Goal: Information Seeking & Learning: Learn about a topic

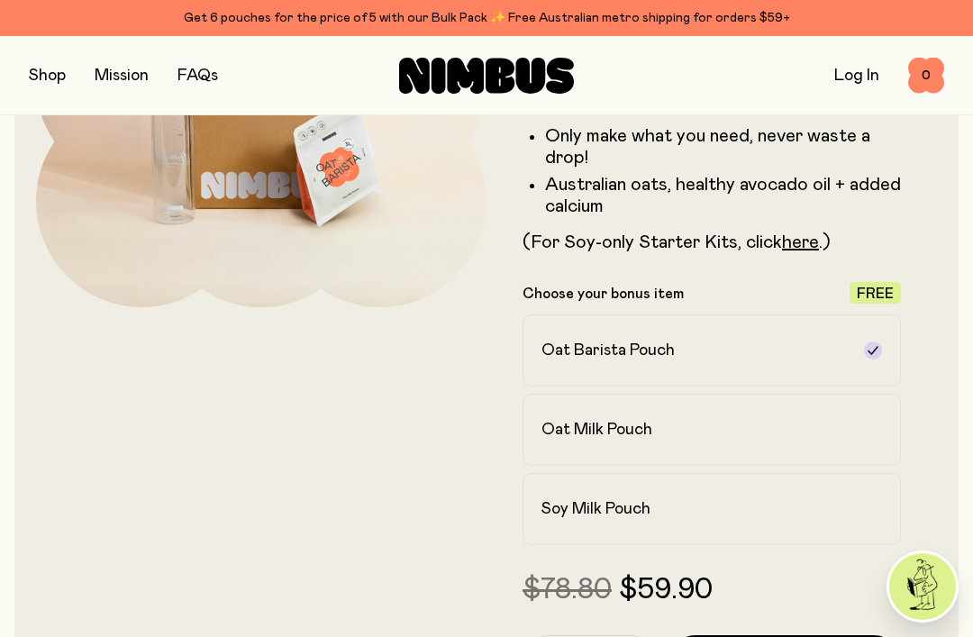
scroll to position [294, 0]
click at [842, 427] on div "Oat Milk Pouch" at bounding box center [695, 431] width 308 height 22
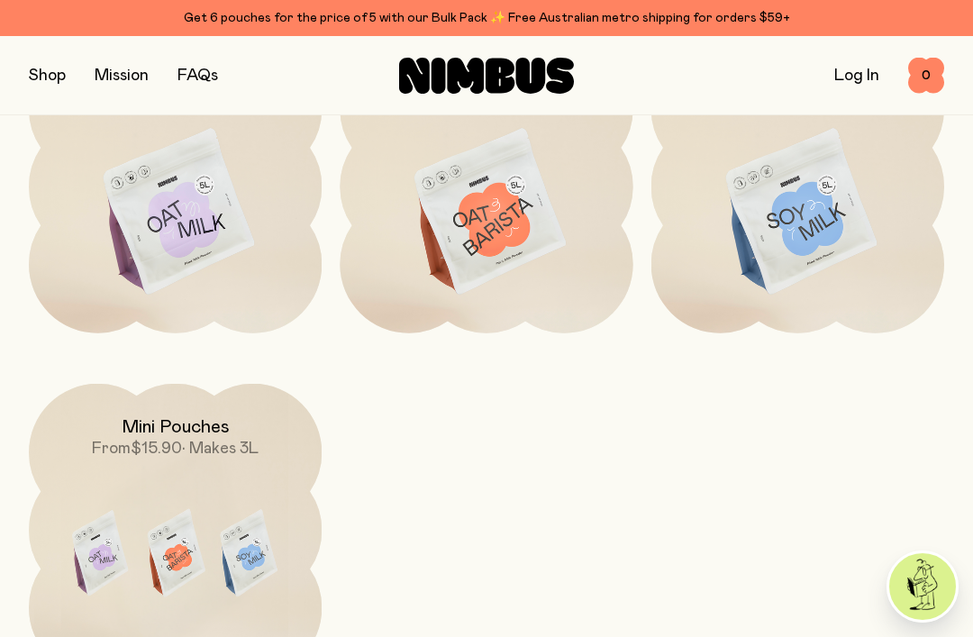
scroll to position [5251, 0]
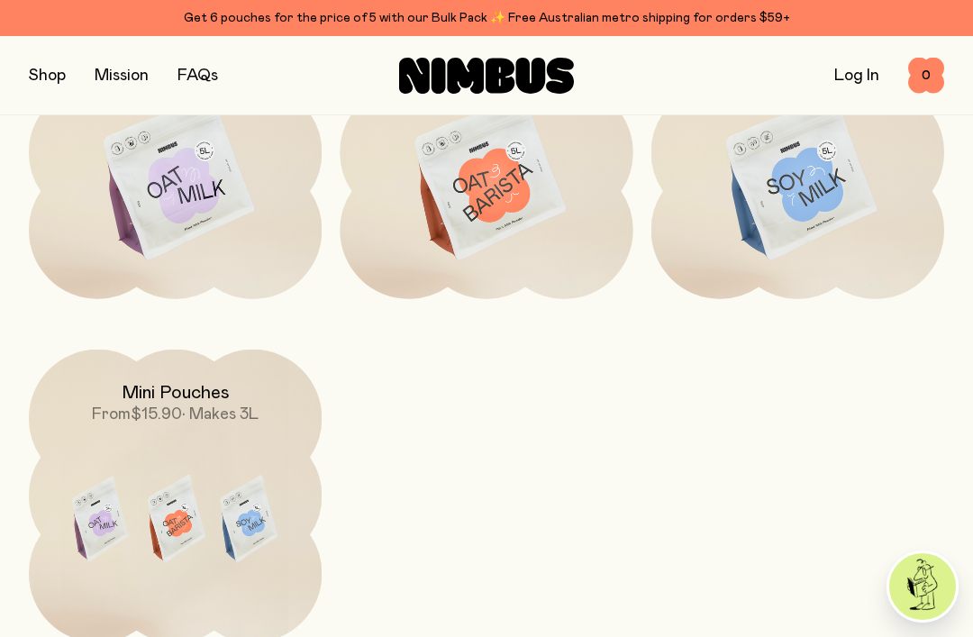
click at [107, 433] on img at bounding box center [175, 522] width 293 height 344
click at [102, 387] on div "Mini Pouches From $15.90 • Makes 3L" at bounding box center [175, 388] width 293 height 76
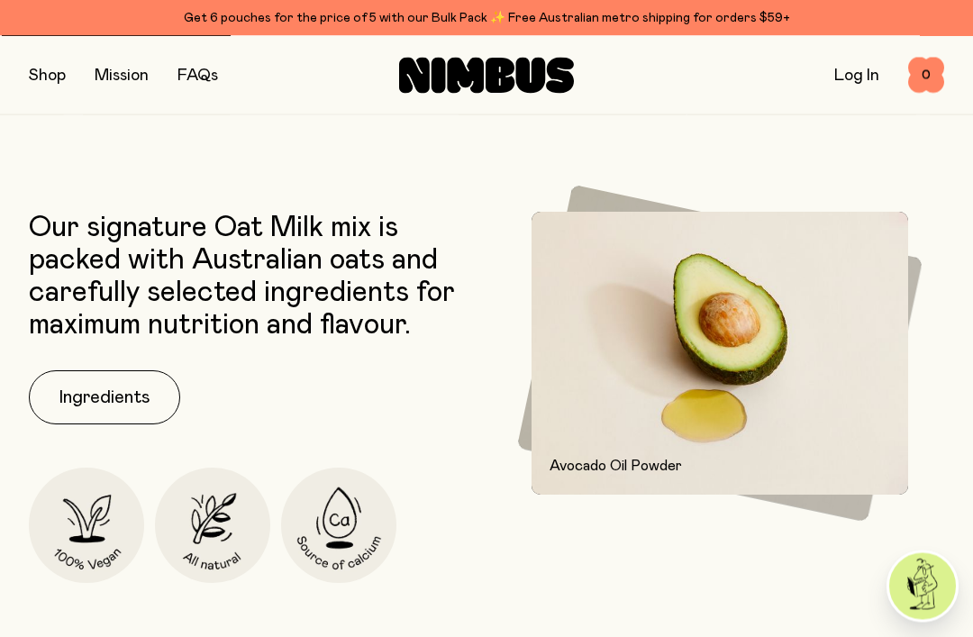
scroll to position [732, 0]
click at [68, 405] on button "Ingredients" at bounding box center [104, 397] width 151 height 54
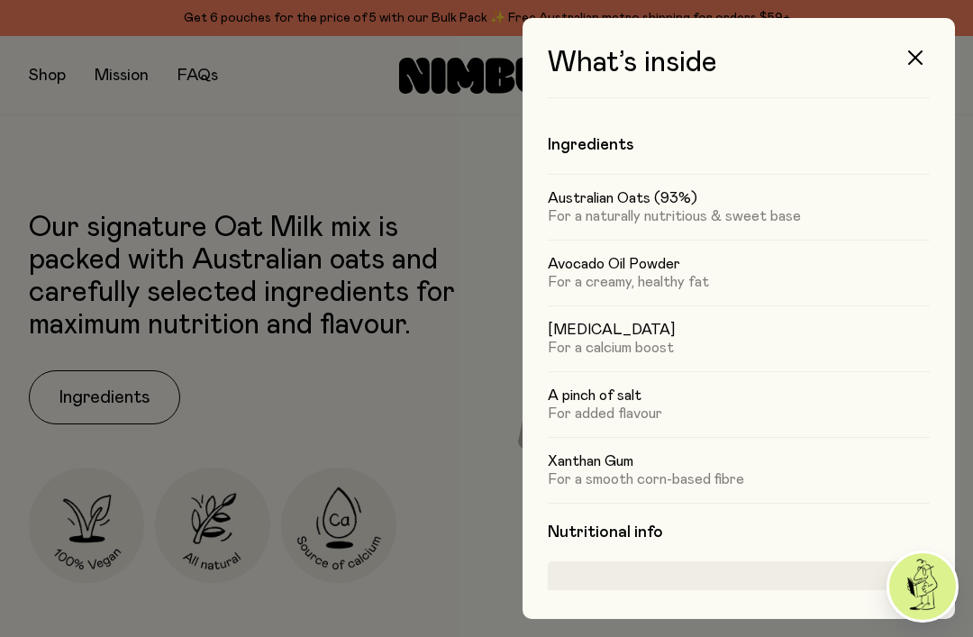
click at [919, 59] on icon "button" at bounding box center [915, 57] width 14 height 14
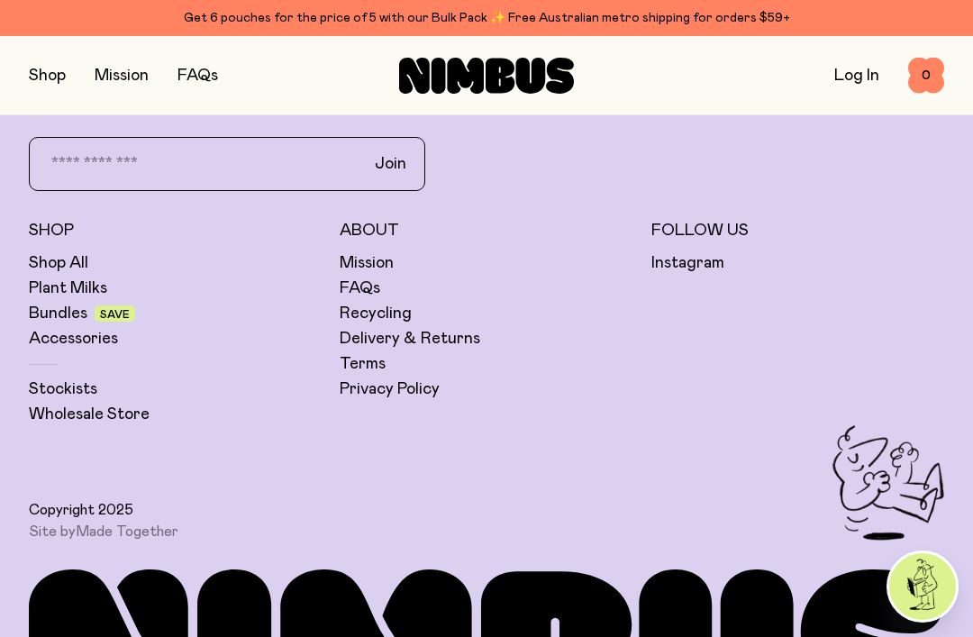
scroll to position [1729, 0]
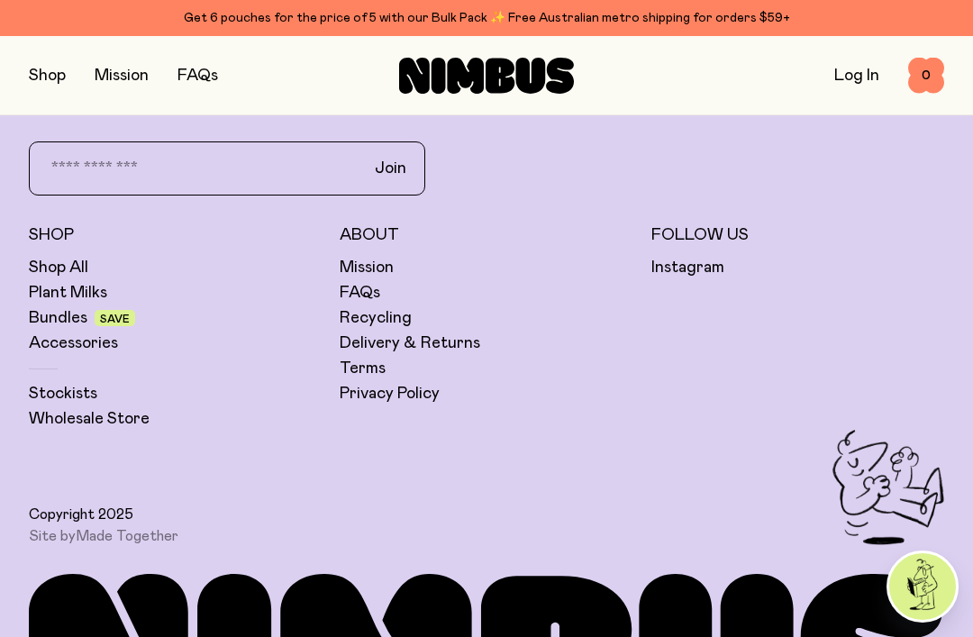
click at [60, 412] on link "Wholesale Store" at bounding box center [89, 419] width 121 height 22
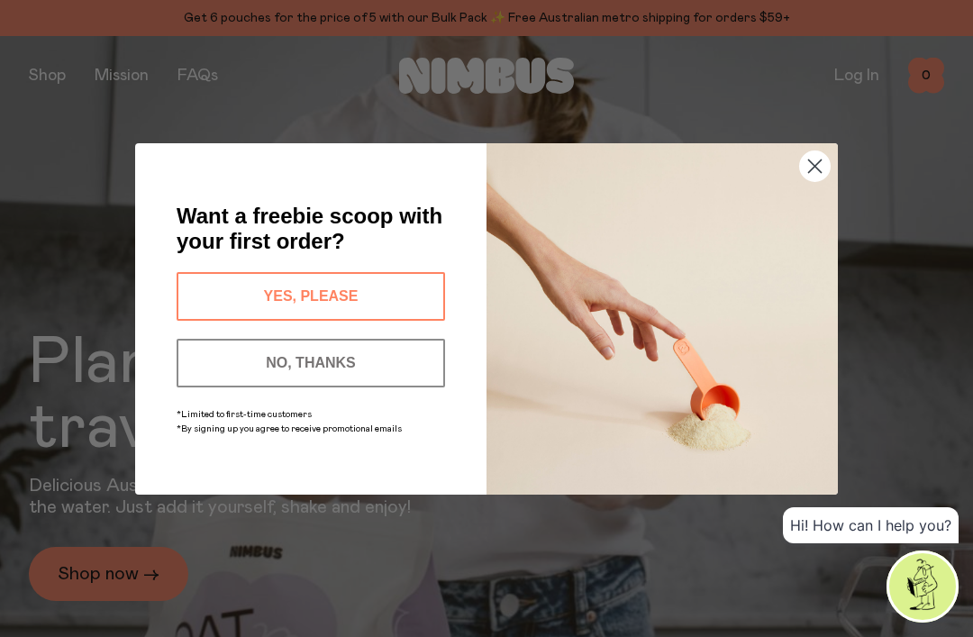
click at [822, 172] on icon "Close dialog" at bounding box center [815, 165] width 13 height 13
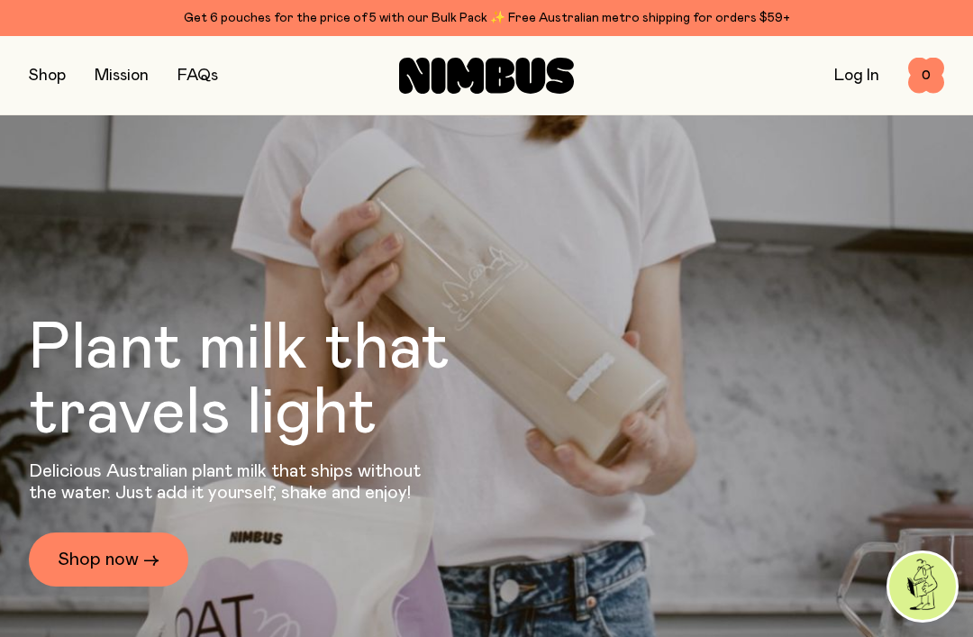
scroll to position [31, 0]
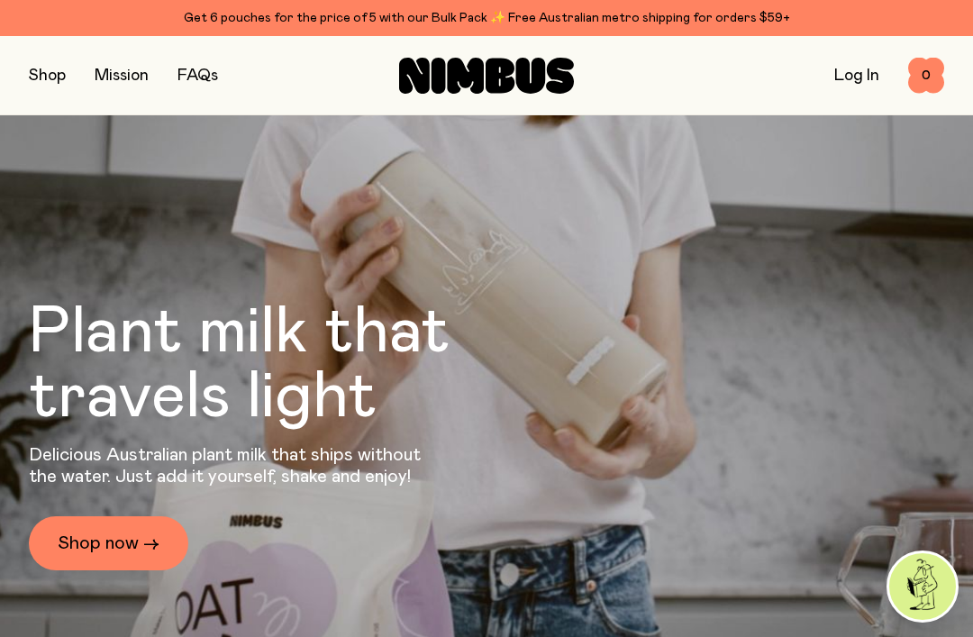
click at [204, 71] on link "FAQs" at bounding box center [197, 76] width 41 height 16
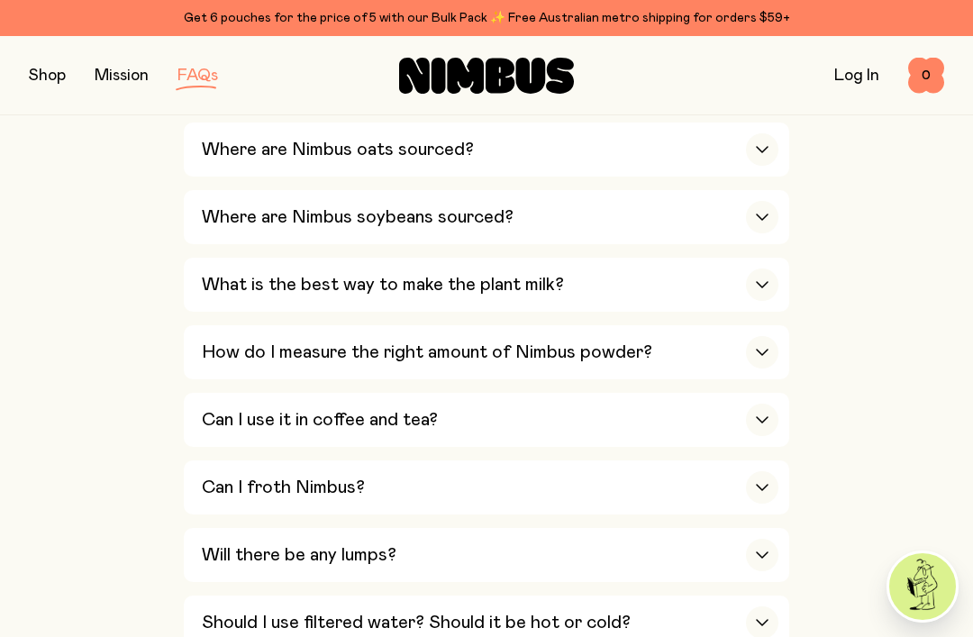
scroll to position [763, 0]
click at [759, 136] on div "button" at bounding box center [762, 148] width 32 height 32
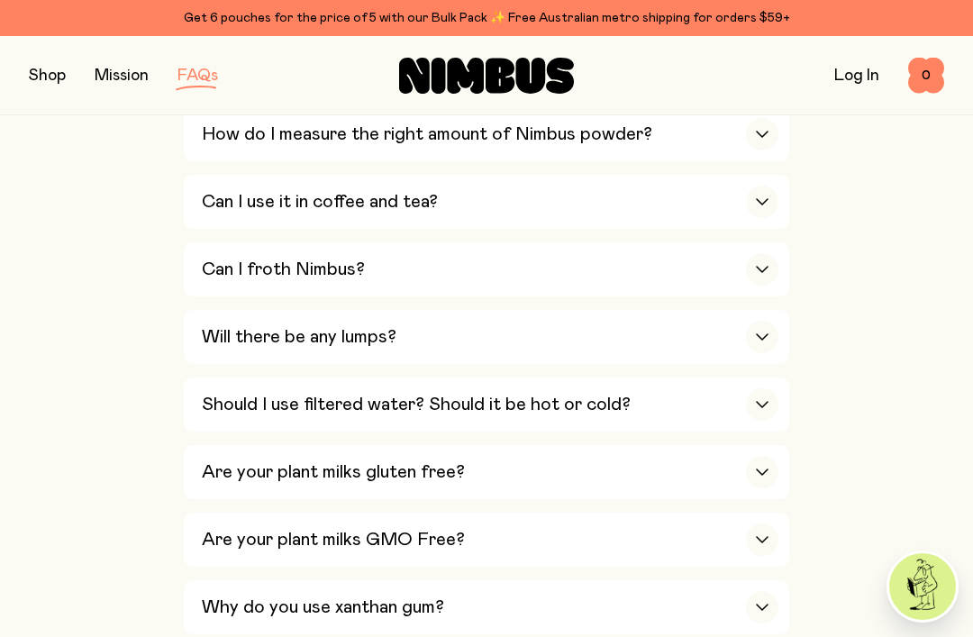
scroll to position [1134, 0]
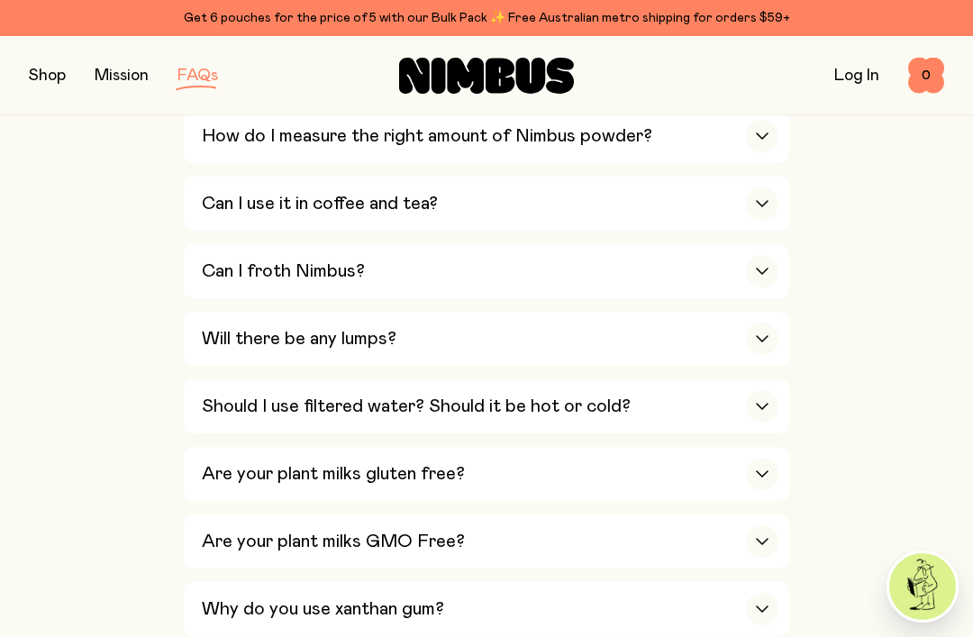
click at [758, 201] on icon "button" at bounding box center [762, 203] width 11 height 5
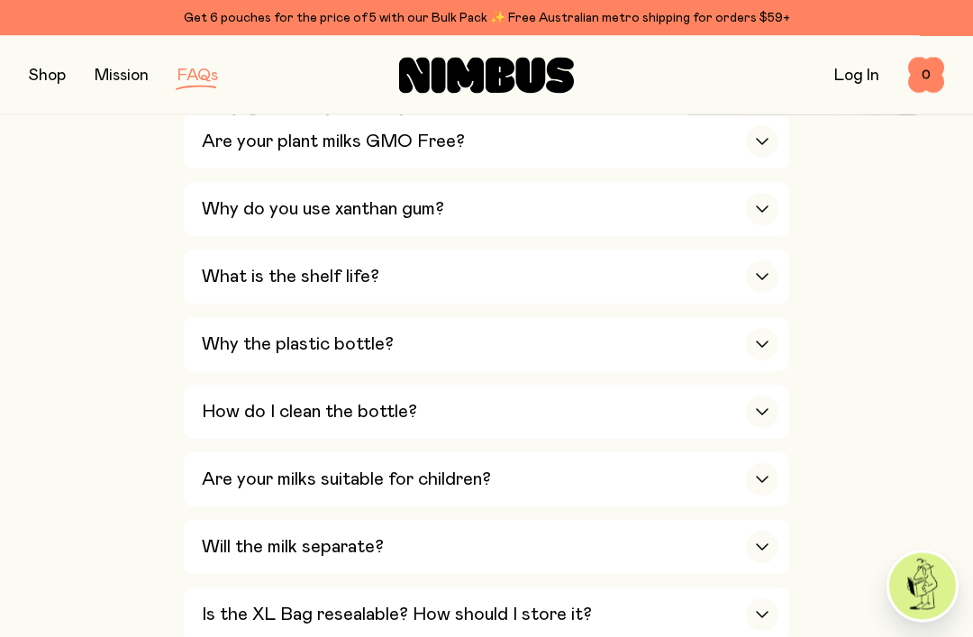
scroll to position [1707, 0]
click at [756, 193] on div "button" at bounding box center [762, 209] width 32 height 32
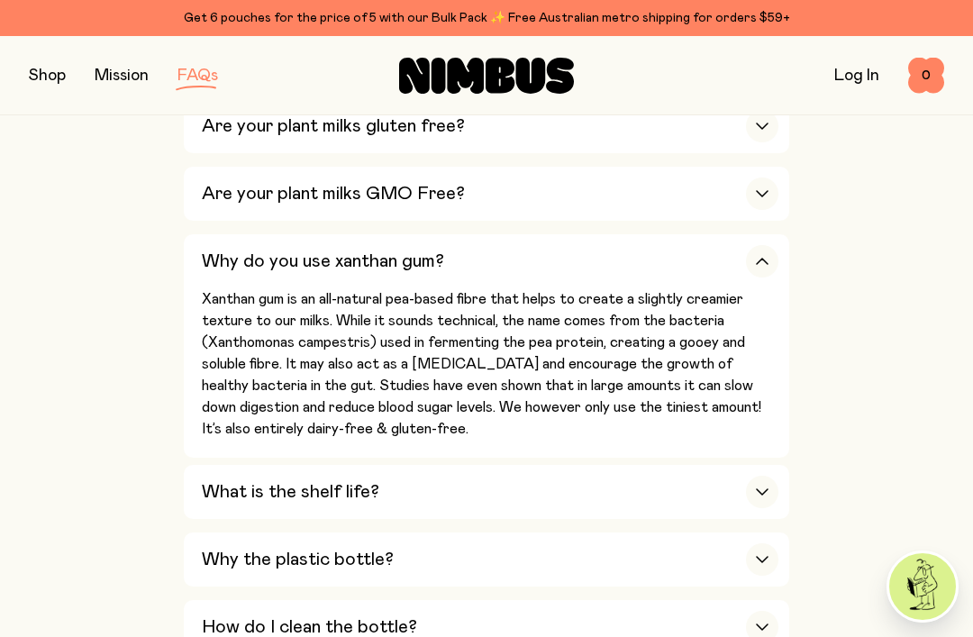
scroll to position [1314, 0]
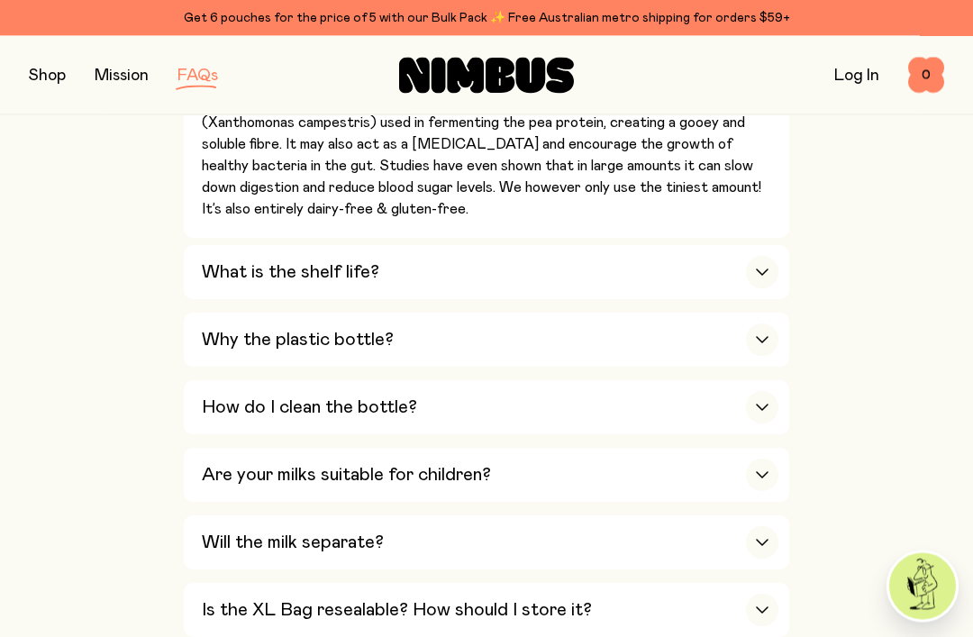
scroll to position [1546, 0]
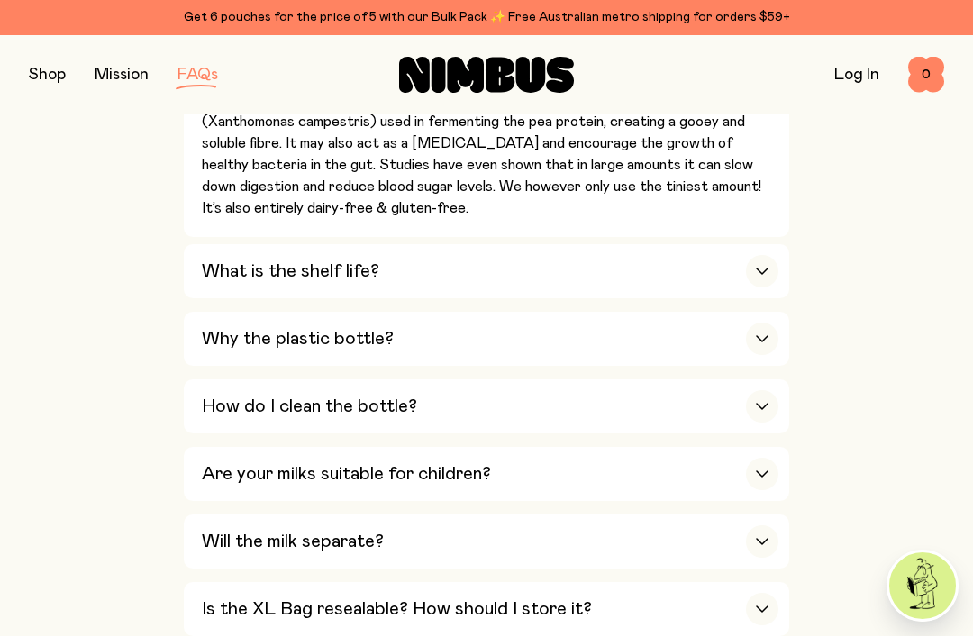
click at [785, 313] on button "What is the shelf life? If Nimbus powder is unopened and stored in a cool, dry …" at bounding box center [486, 340] width 605 height 54
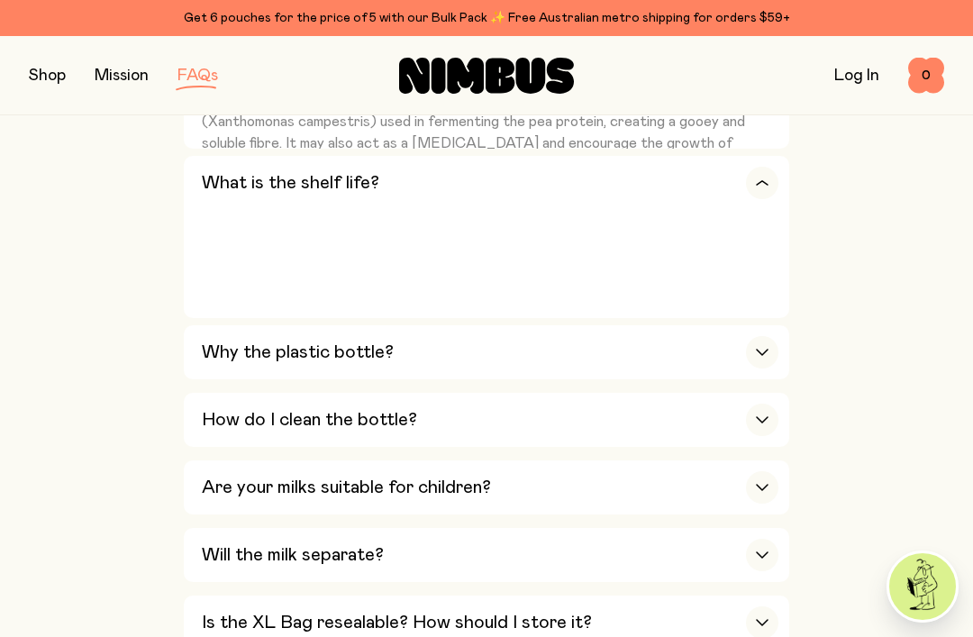
click at [762, 332] on p "Once shaken with water, store in the fridge and consume within 3-5 days. As nat…" at bounding box center [490, 375] width 577 height 86
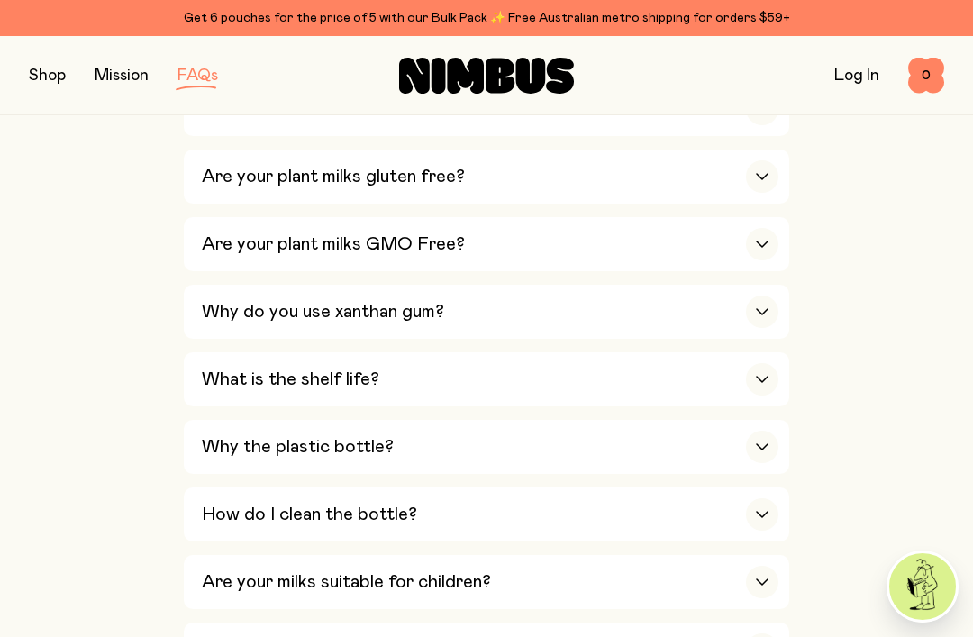
scroll to position [1275, 0]
click at [761, 364] on div "button" at bounding box center [762, 380] width 32 height 32
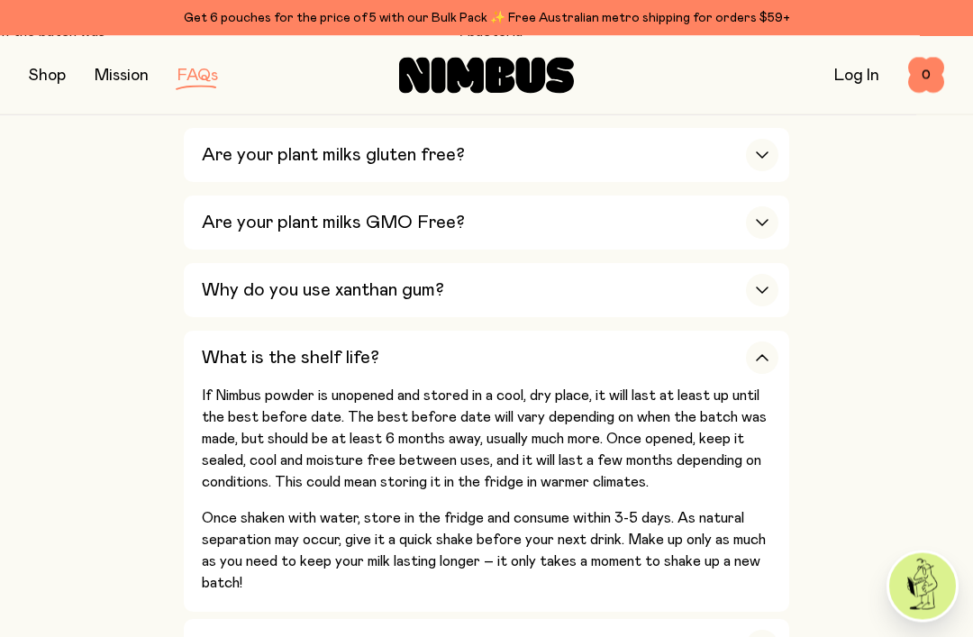
scroll to position [1297, 0]
click at [758, 630] on div "button" at bounding box center [762, 646] width 32 height 32
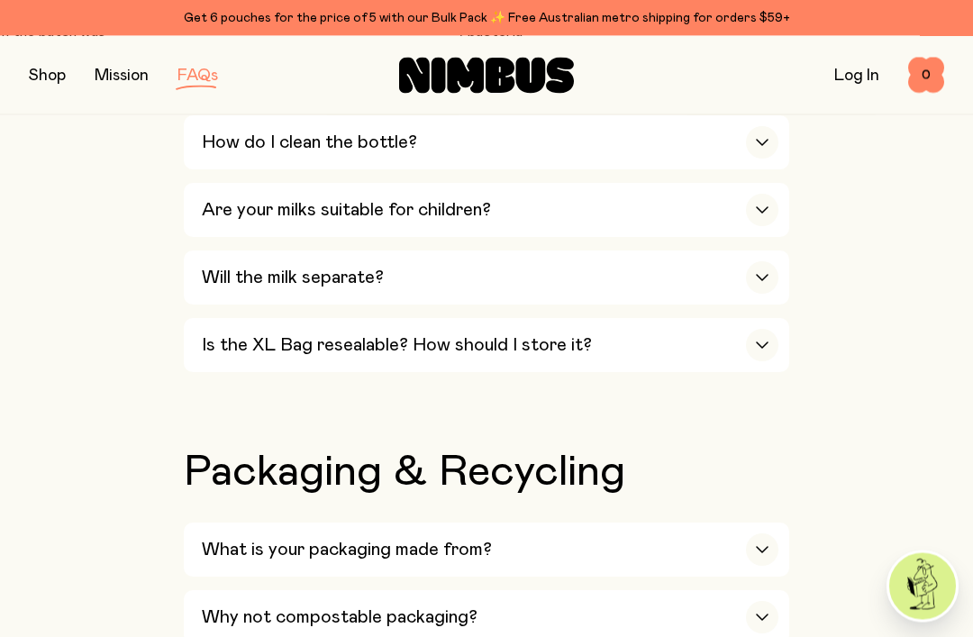
scroll to position [2121, 0]
click at [765, 533] on div "button" at bounding box center [762, 549] width 32 height 32
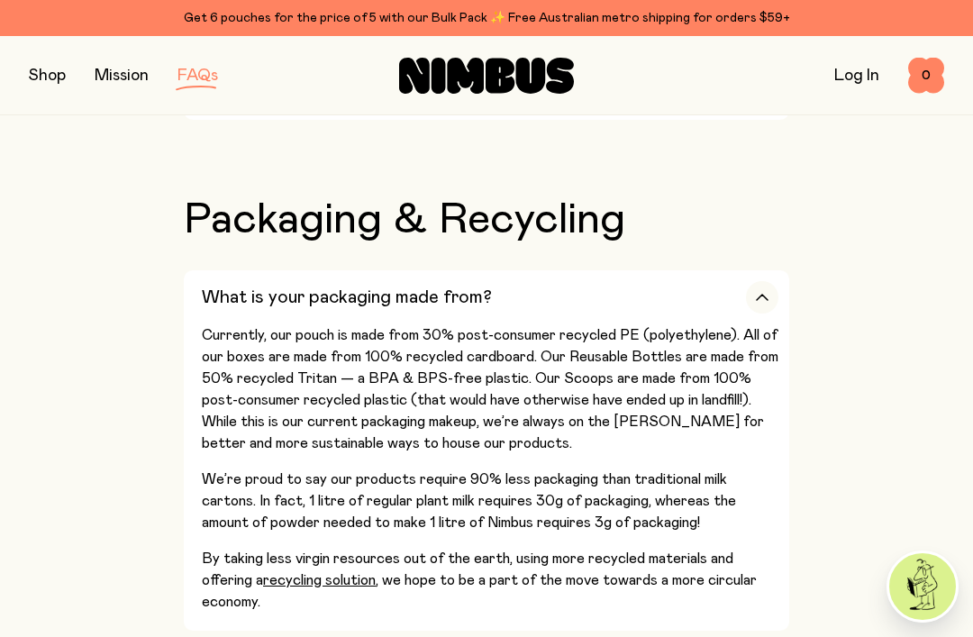
scroll to position [2374, 0]
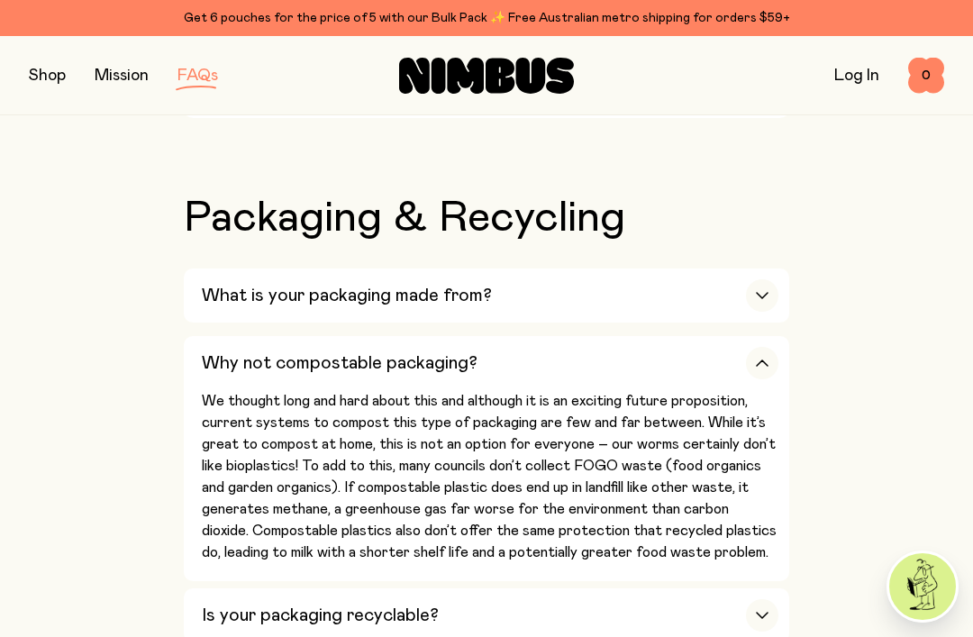
click at [749, 588] on div "Is your packaging recyclable?" at bounding box center [490, 615] width 577 height 54
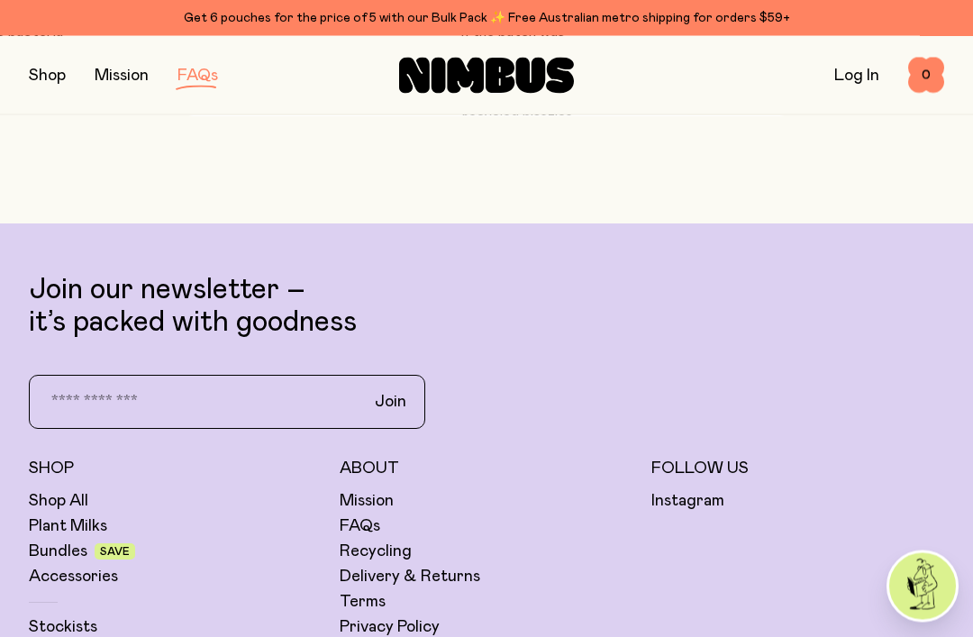
scroll to position [5040, 0]
click at [59, 615] on link "Stockists" at bounding box center [63, 626] width 68 height 22
